Goal: Transaction & Acquisition: Book appointment/travel/reservation

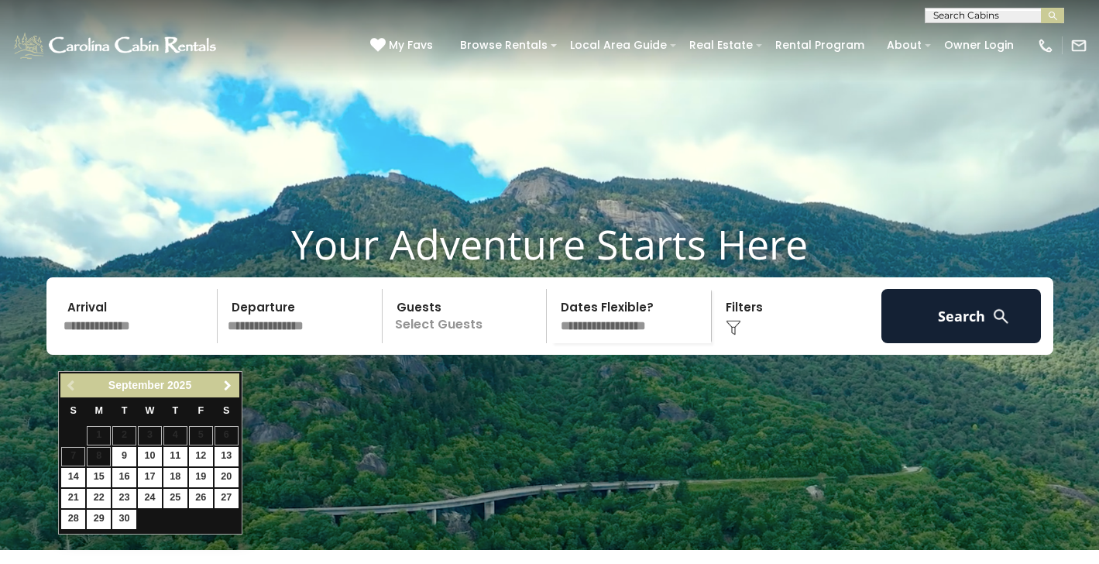
click at [232, 386] on span "Next" at bounding box center [227, 385] width 12 height 12
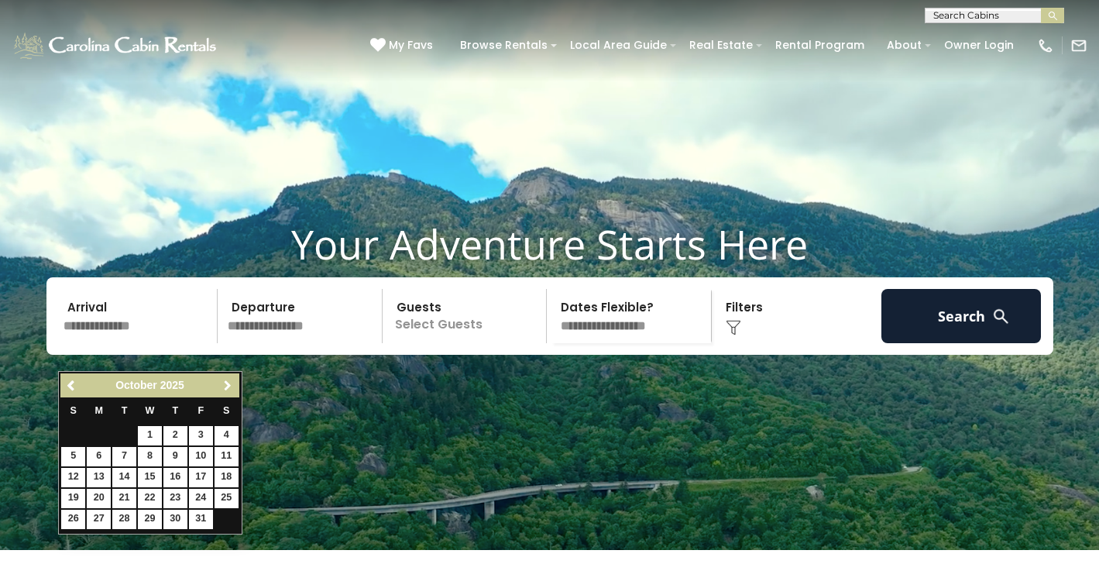
click at [232, 386] on span "Next" at bounding box center [227, 385] width 12 height 12
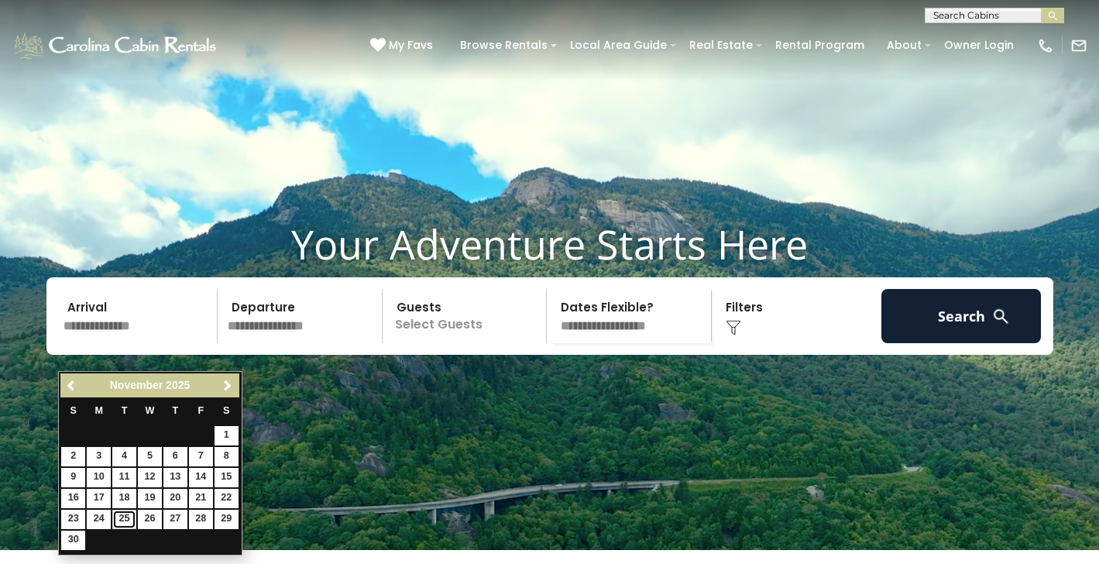
click at [125, 518] on link "25" at bounding box center [124, 518] width 24 height 19
type input "********"
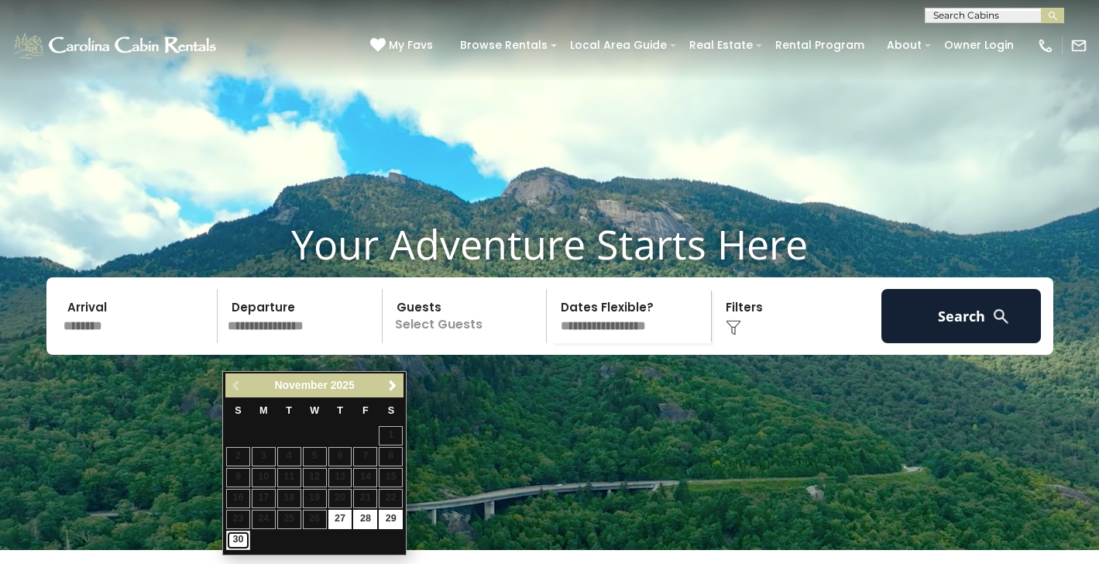
click at [240, 533] on link "30" at bounding box center [238, 539] width 24 height 19
type input "********"
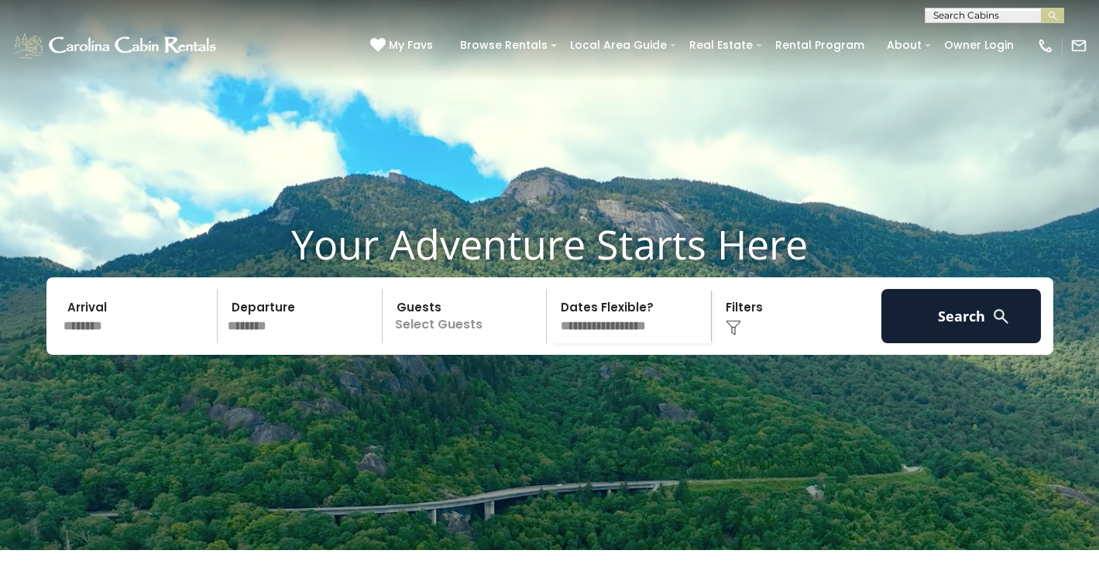
click at [477, 343] on p "Select Guests" at bounding box center [466, 316] width 159 height 54
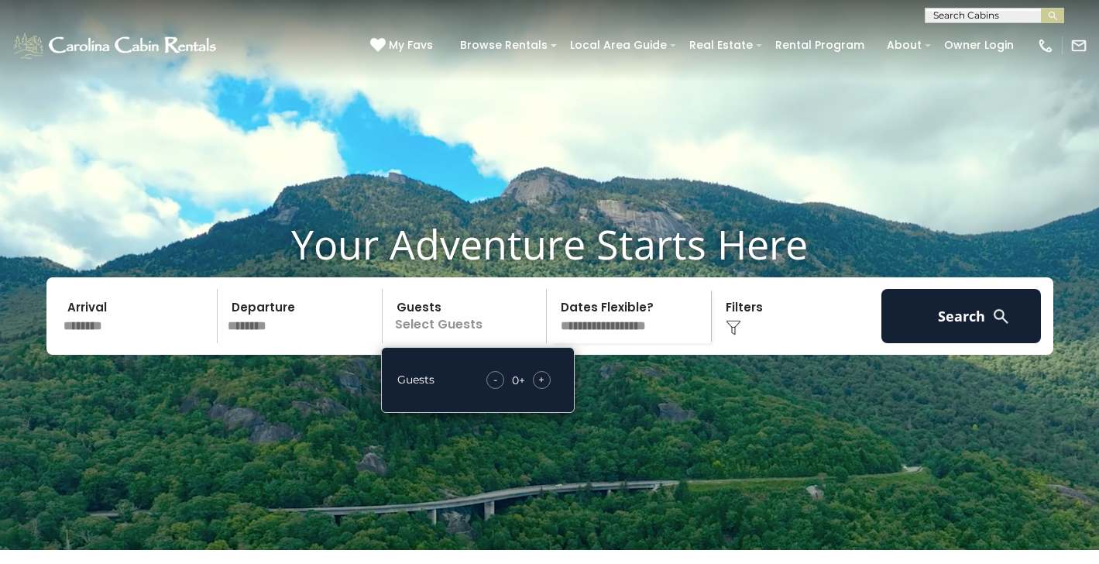
click at [540, 387] on span "+" at bounding box center [541, 379] width 6 height 15
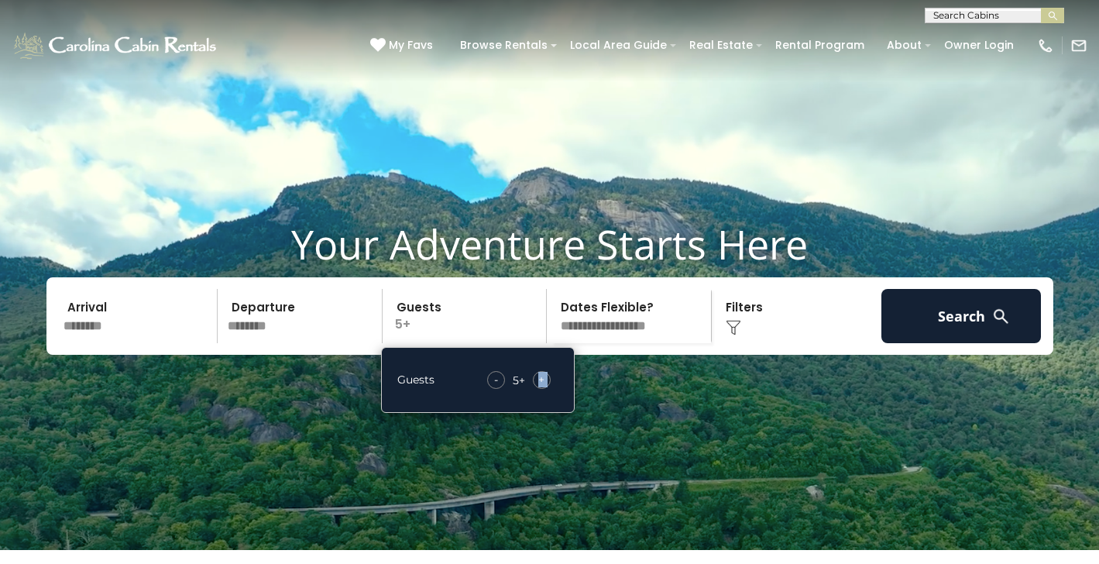
click at [539, 387] on span "+" at bounding box center [541, 379] width 6 height 15
click at [773, 342] on div "Click to Choose" at bounding box center [796, 316] width 160 height 54
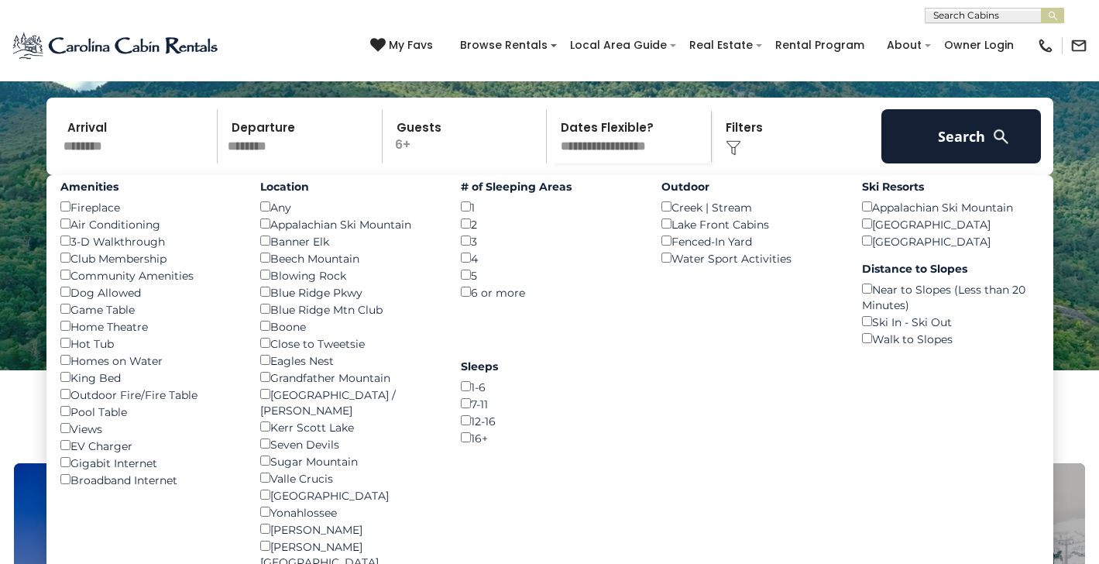
scroll to position [186, 0]
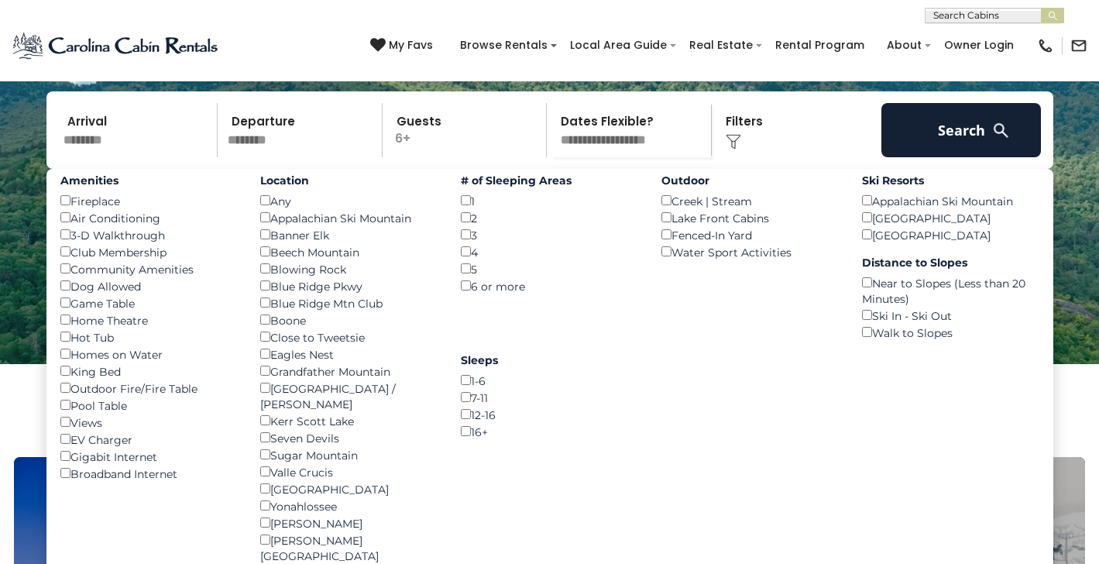
click at [69, 482] on div "Broadband Internet ()" at bounding box center [148, 473] width 177 height 17
click at [469, 389] on div "1-6 ()" at bounding box center [549, 380] width 177 height 17
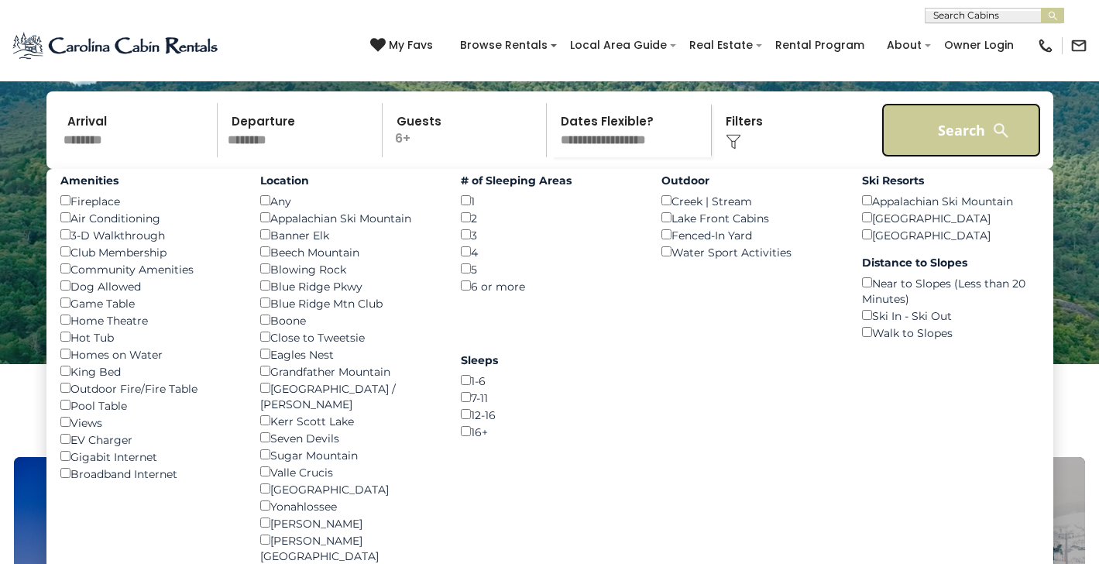
click at [969, 157] on button "Search" at bounding box center [961, 130] width 160 height 54
